Goal: Book appointment/travel/reservation

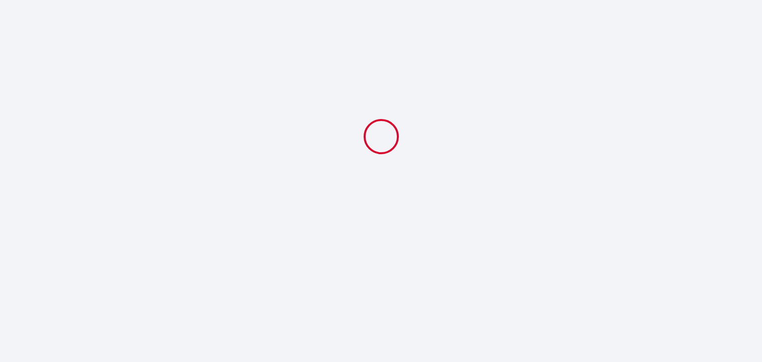
select select
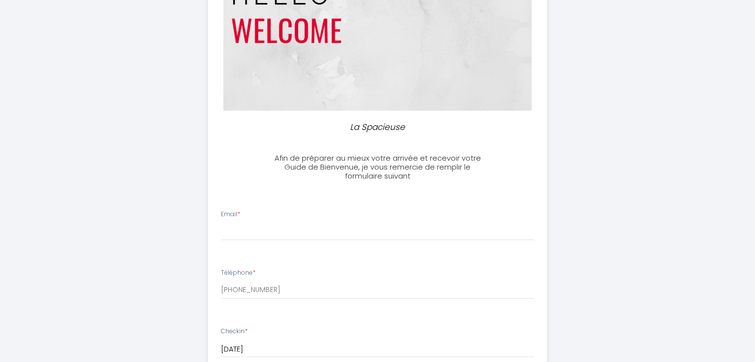
scroll to position [132, 0]
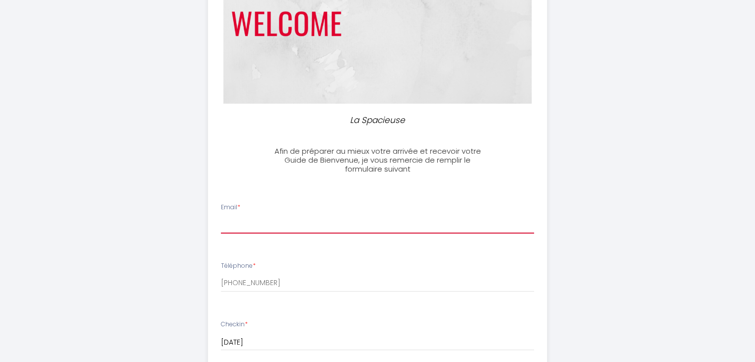
click at [245, 228] on input "Email *" at bounding box center [377, 225] width 313 height 18
type input "[EMAIL_ADDRESS][DOMAIN_NAME]"
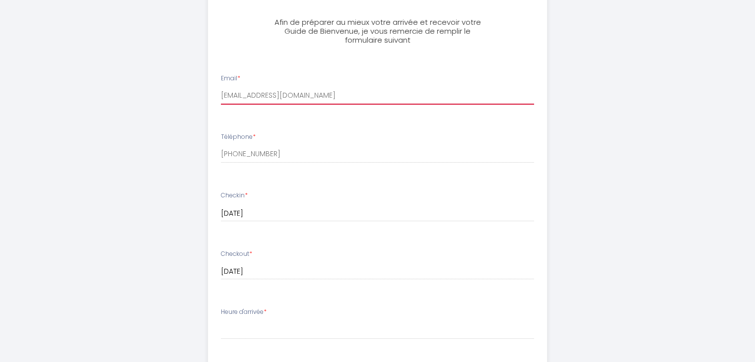
scroll to position [265, 0]
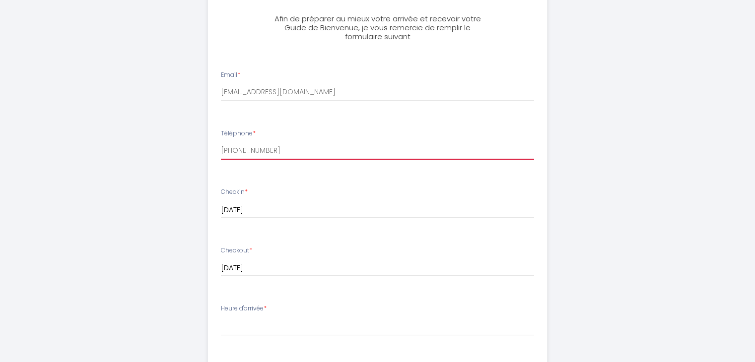
click at [278, 154] on input "[PHONE_NUMBER]" at bounding box center [377, 151] width 313 height 18
drag, startPoint x: 280, startPoint y: 153, endPoint x: 191, endPoint y: 155, distance: 89.4
click at [191, 155] on div "La Spacieuse Afin de préparer au mieux votre arrivée et recevoir votre Guide de…" at bounding box center [378, 208] width 508 height 946
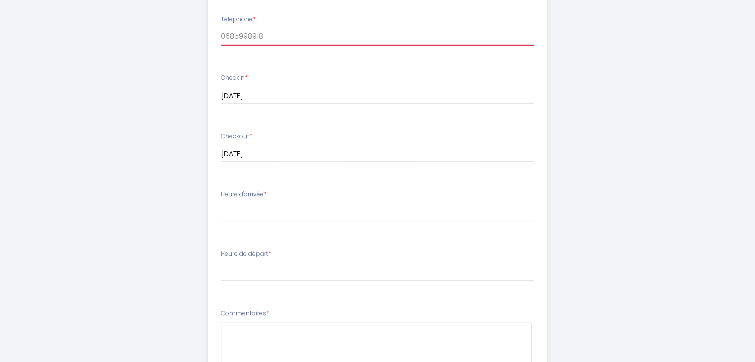
scroll to position [397, 0]
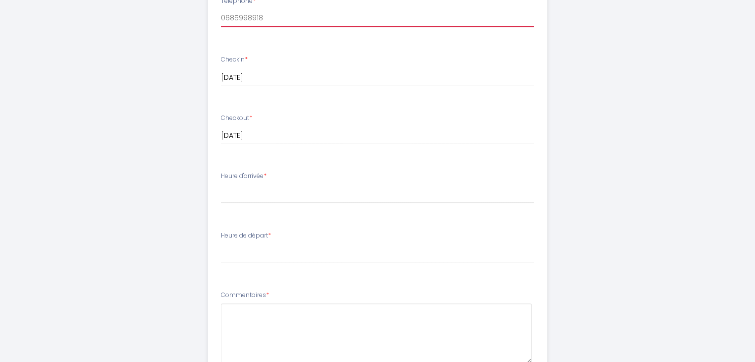
type input "0685998918"
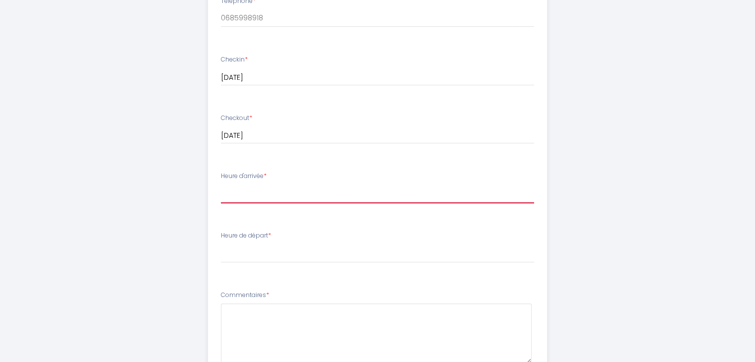
click at [254, 189] on select "14:00 14:30 15:00 15:30 16:00 16:30 17:00 17:30 18:00 18:30 19:00 19:30 20:00 2…" at bounding box center [377, 194] width 313 height 19
select select "18:00"
click at [221, 185] on select "14:00 14:30 15:00 15:30 16:00 16:30 17:00 17:30 18:00 18:30 19:00 19:30 20:00 2…" at bounding box center [377, 194] width 313 height 19
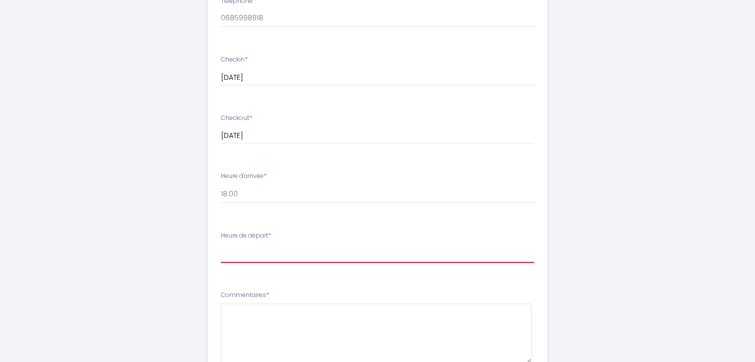
click at [271, 252] on select "00:00 00:30 01:00 01:30 02:00 02:30 03:00 03:30 04:00 04:30 05:00 05:30 06:00 0…" at bounding box center [377, 253] width 313 height 19
select select "08:00"
click at [221, 244] on select "00:00 00:30 01:00 01:30 02:00 02:30 03:00 03:30 04:00 04:30 05:00 05:30 06:00 0…" at bounding box center [377, 253] width 313 height 19
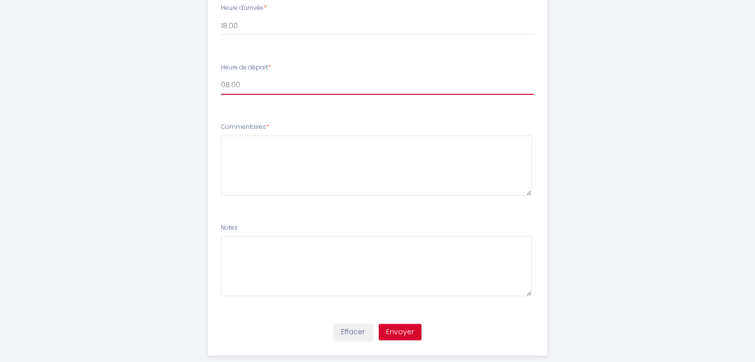
scroll to position [583, 0]
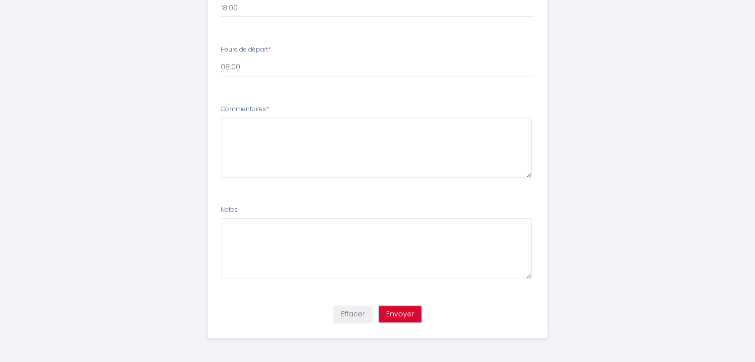
click at [408, 316] on button "Envoyer" at bounding box center [400, 314] width 43 height 17
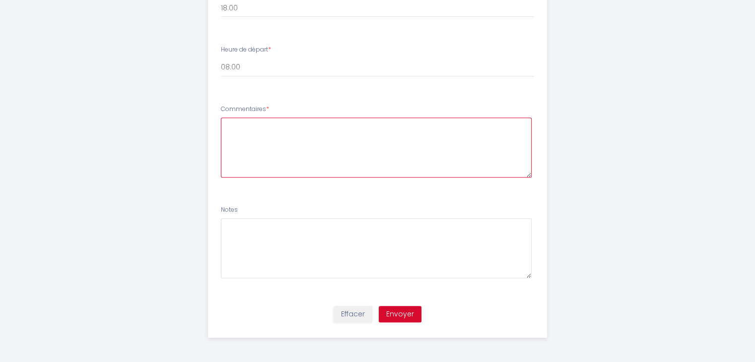
click at [256, 148] on textarea at bounding box center [376, 148] width 311 height 60
type textarea "[PERSON_NAME] vous contactera en cas de besoin, voici son portable : 06 85 99 8…"
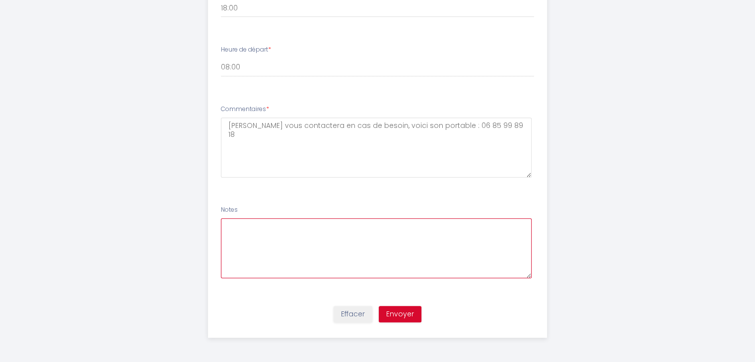
click at [371, 257] on textarea at bounding box center [376, 248] width 311 height 60
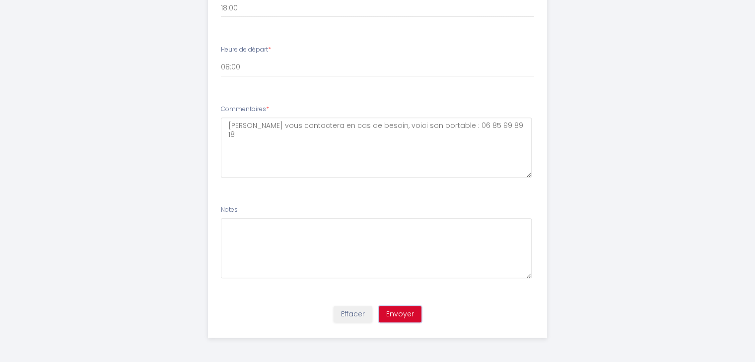
click at [405, 316] on button "Envoyer" at bounding box center [400, 314] width 43 height 17
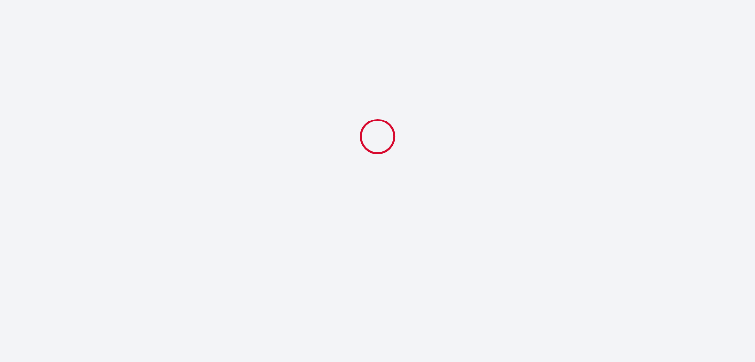
scroll to position [0, 0]
select select "18:00"
select select "08:00"
